Goal: Task Accomplishment & Management: Manage account settings

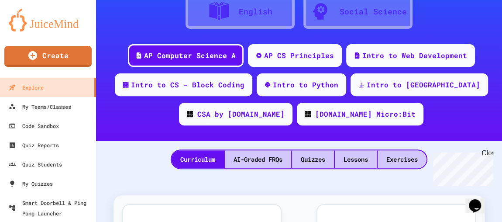
scroll to position [117, 0]
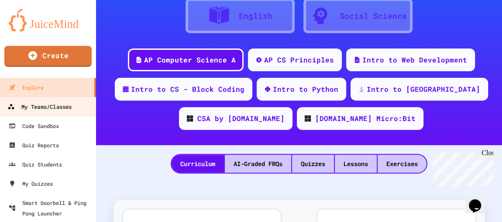
click at [65, 110] on div "My Teams/Classes" at bounding box center [39, 106] width 64 height 11
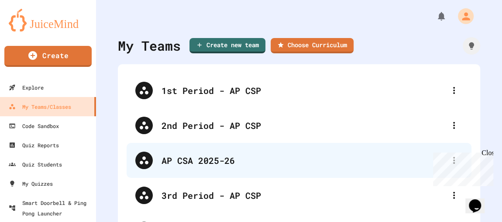
click at [200, 163] on div "AP CSA 2025-26" at bounding box center [304, 160] width 284 height 13
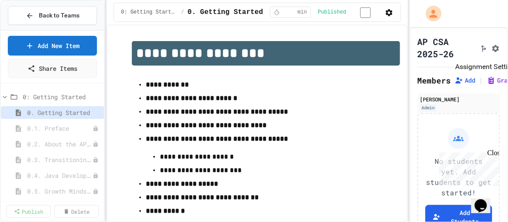
click at [492, 52] on icon "Assignment Settings" at bounding box center [495, 48] width 7 height 7
click at [465, 85] on button "Add" at bounding box center [465, 80] width 21 height 9
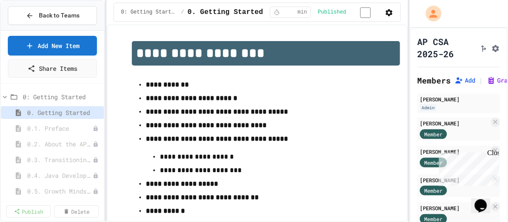
click at [34, 95] on span "0: Getting Started" at bounding box center [57, 96] width 69 height 9
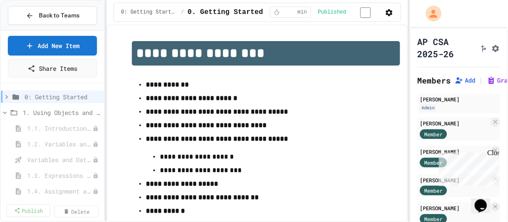
click at [28, 211] on link "Publish" at bounding box center [29, 210] width 44 height 13
click at [73, 210] on link "10 Selected" at bounding box center [76, 210] width 44 height 13
click at [7, 97] on icon at bounding box center [7, 97] width 8 height 8
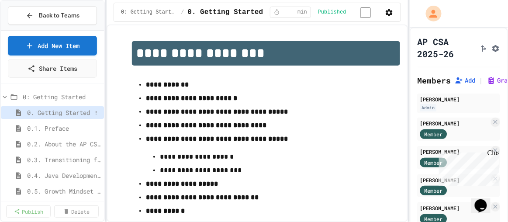
click at [43, 111] on span "0. Getting Started" at bounding box center [59, 112] width 65 height 9
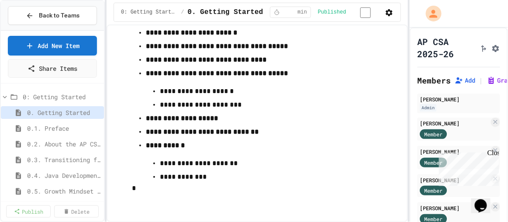
click at [271, 131] on p "**********" at bounding box center [266, 131] width 240 height 11
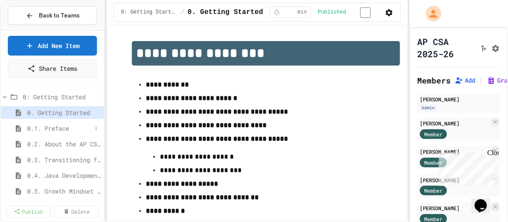
click at [59, 126] on span "0.1. Preface" at bounding box center [59, 128] width 65 height 9
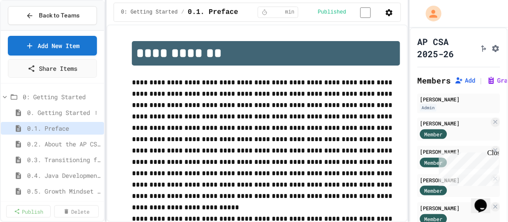
click at [49, 113] on span "0. Getting Started" at bounding box center [59, 112] width 65 height 9
